Goal: Find specific page/section: Find specific page/section

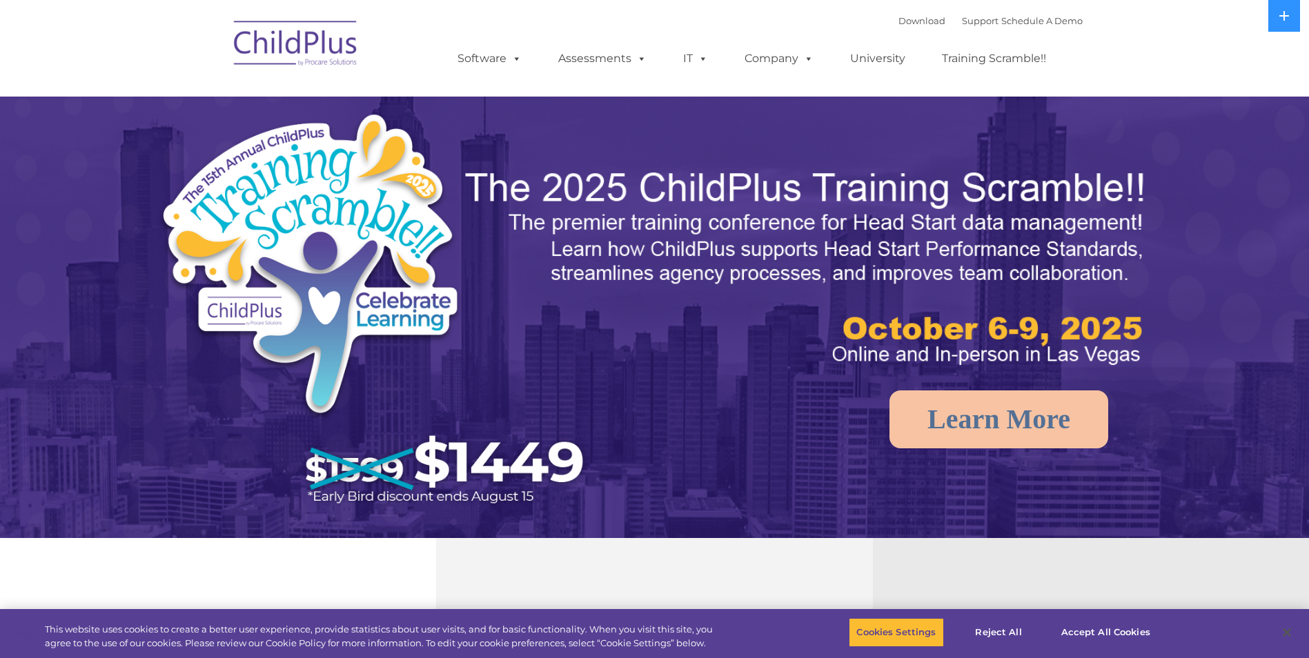
select select "MEDIUM"
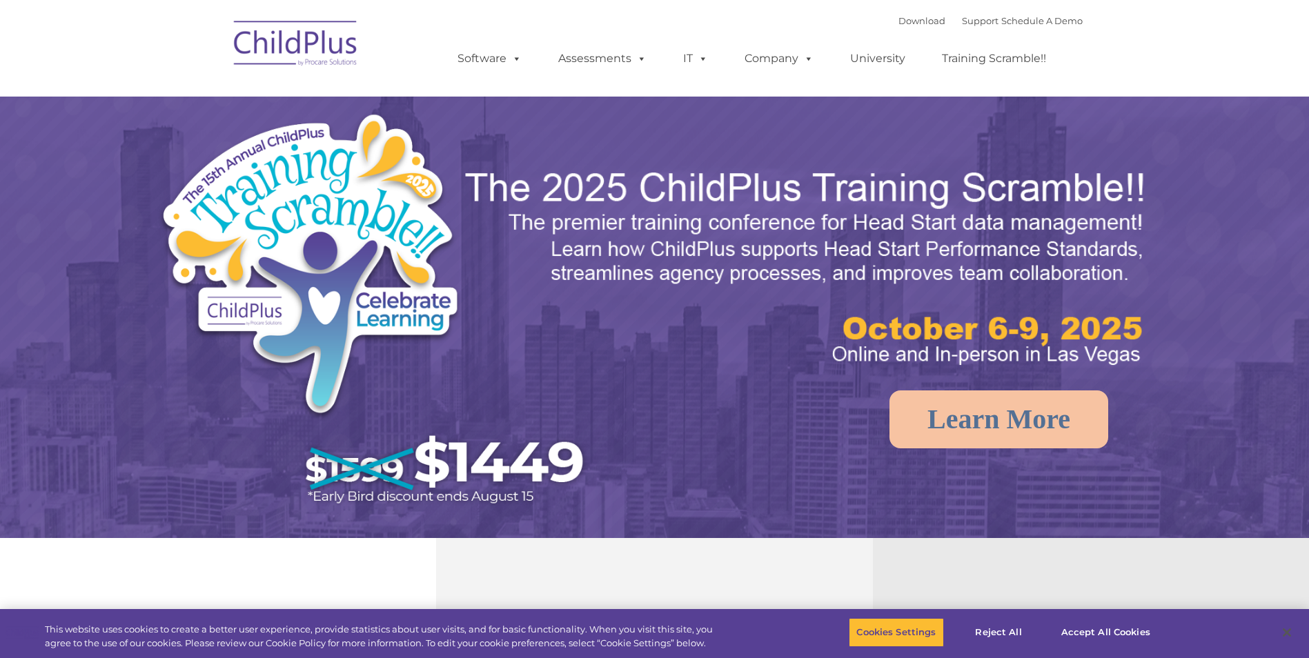
select select "MEDIUM"
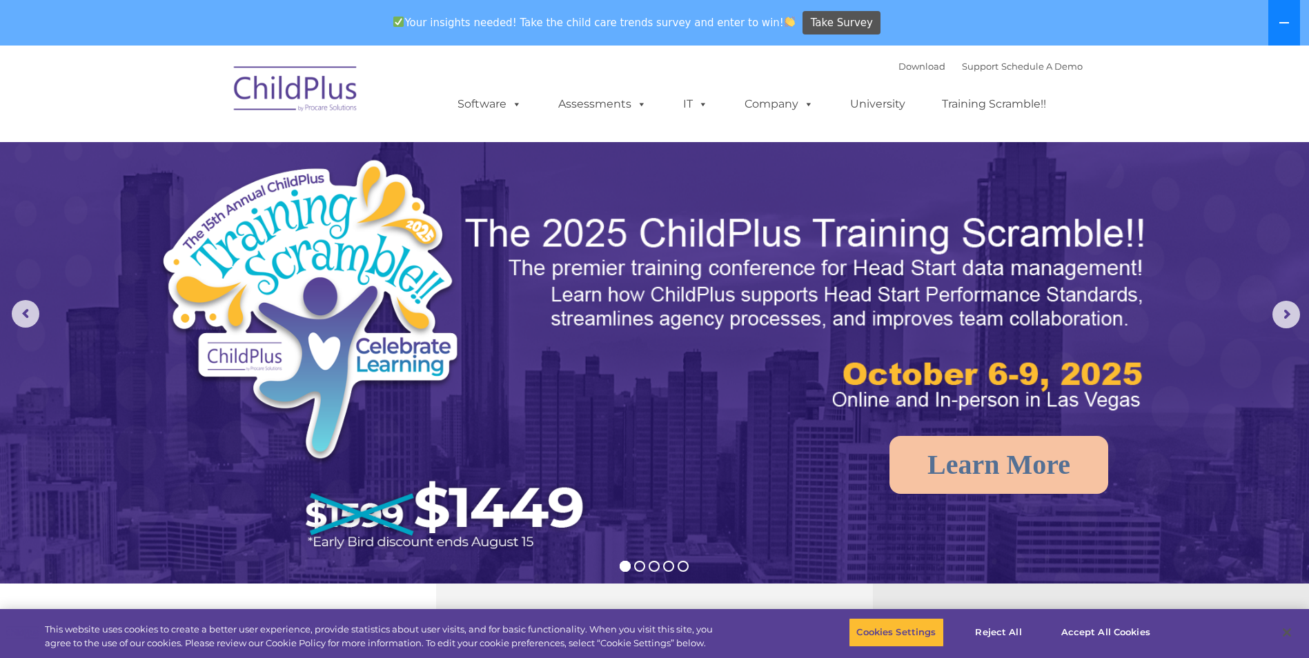
click at [1292, 30] on button at bounding box center [1284, 23] width 32 height 46
